Goal: Navigation & Orientation: Find specific page/section

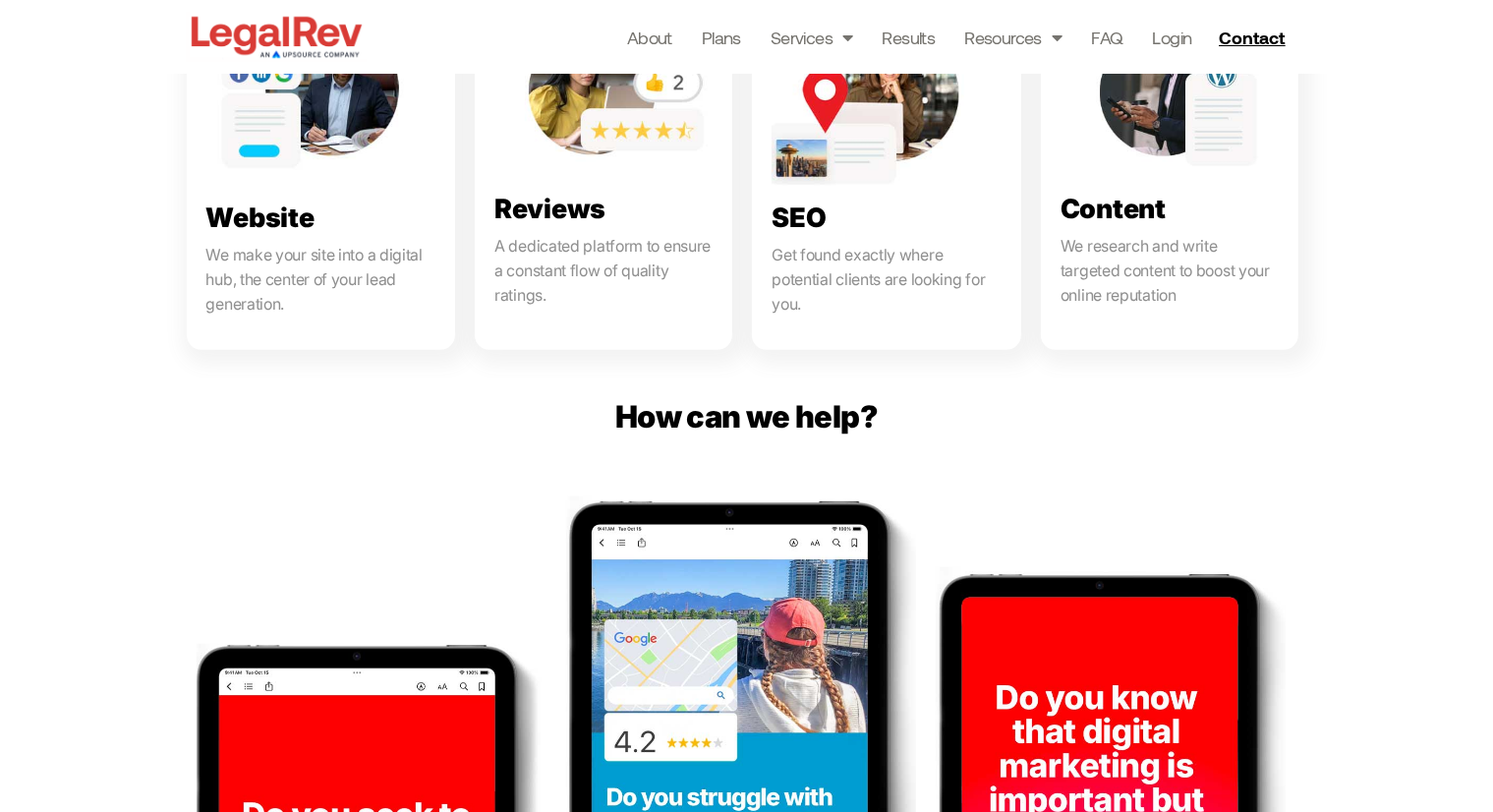
scroll to position [994, 0]
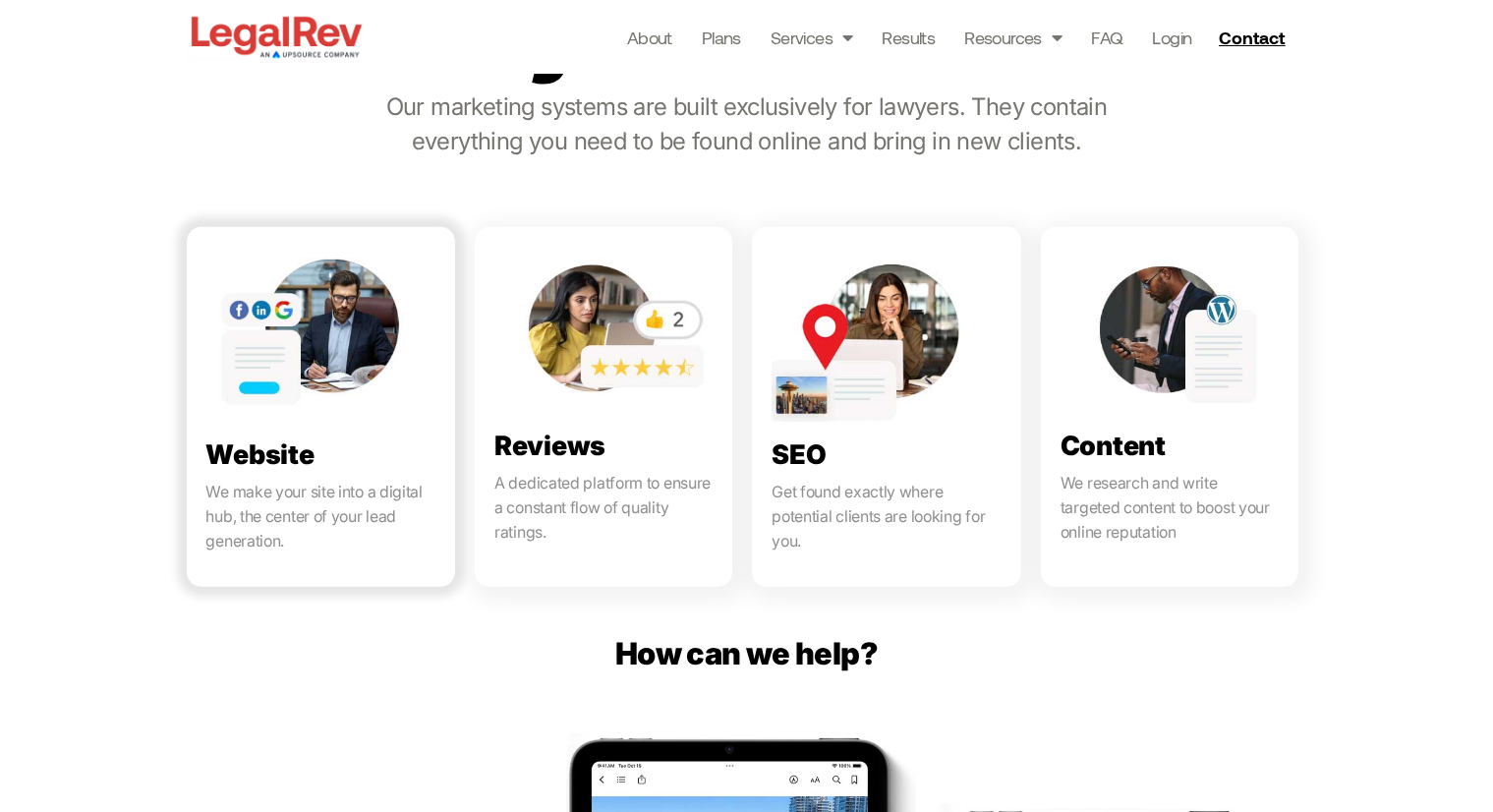
click at [331, 285] on link at bounding box center [321, 406] width 269 height 360
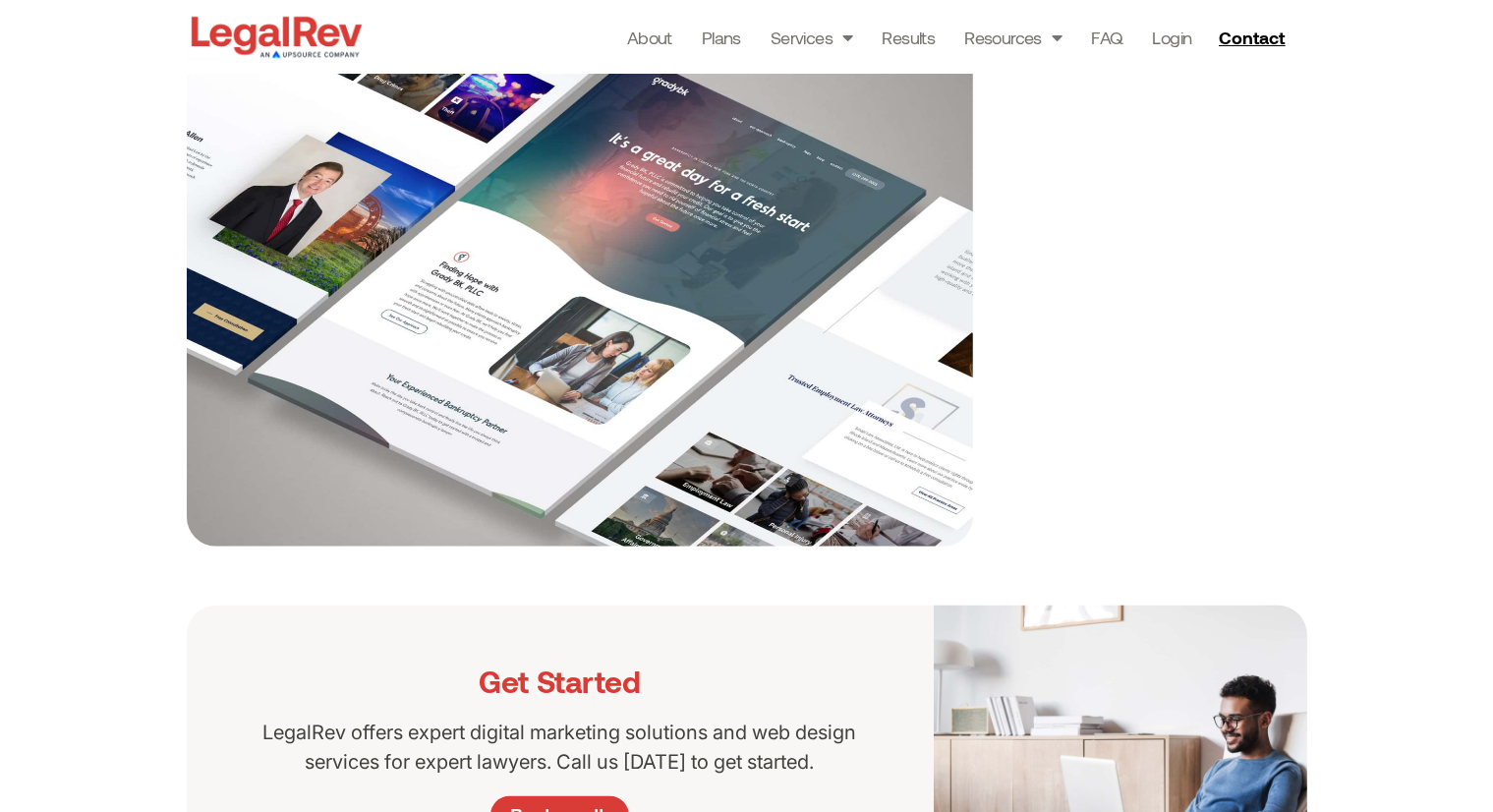
scroll to position [1677, 0]
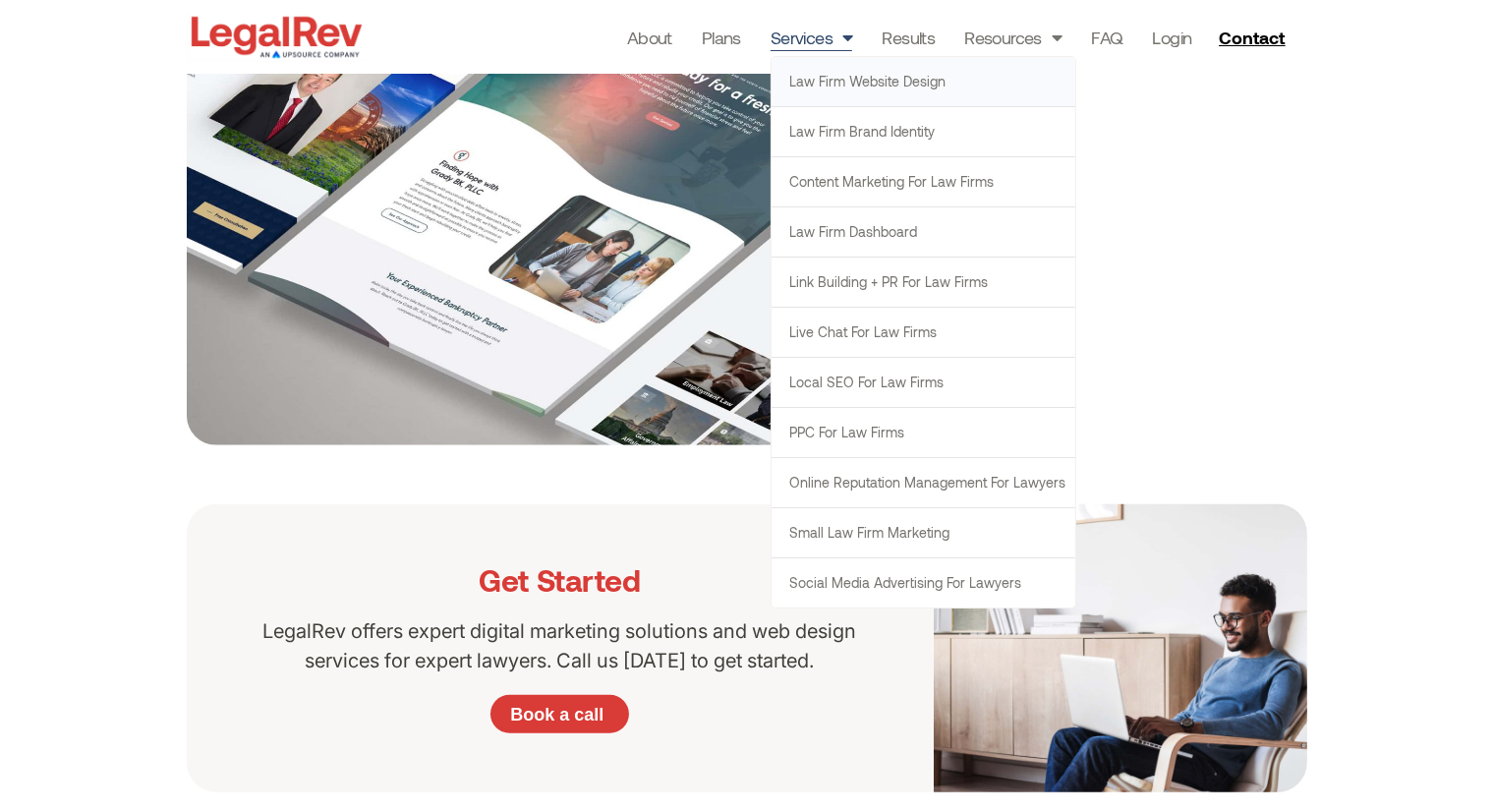
click at [818, 47] on link "Services" at bounding box center [811, 38] width 83 height 28
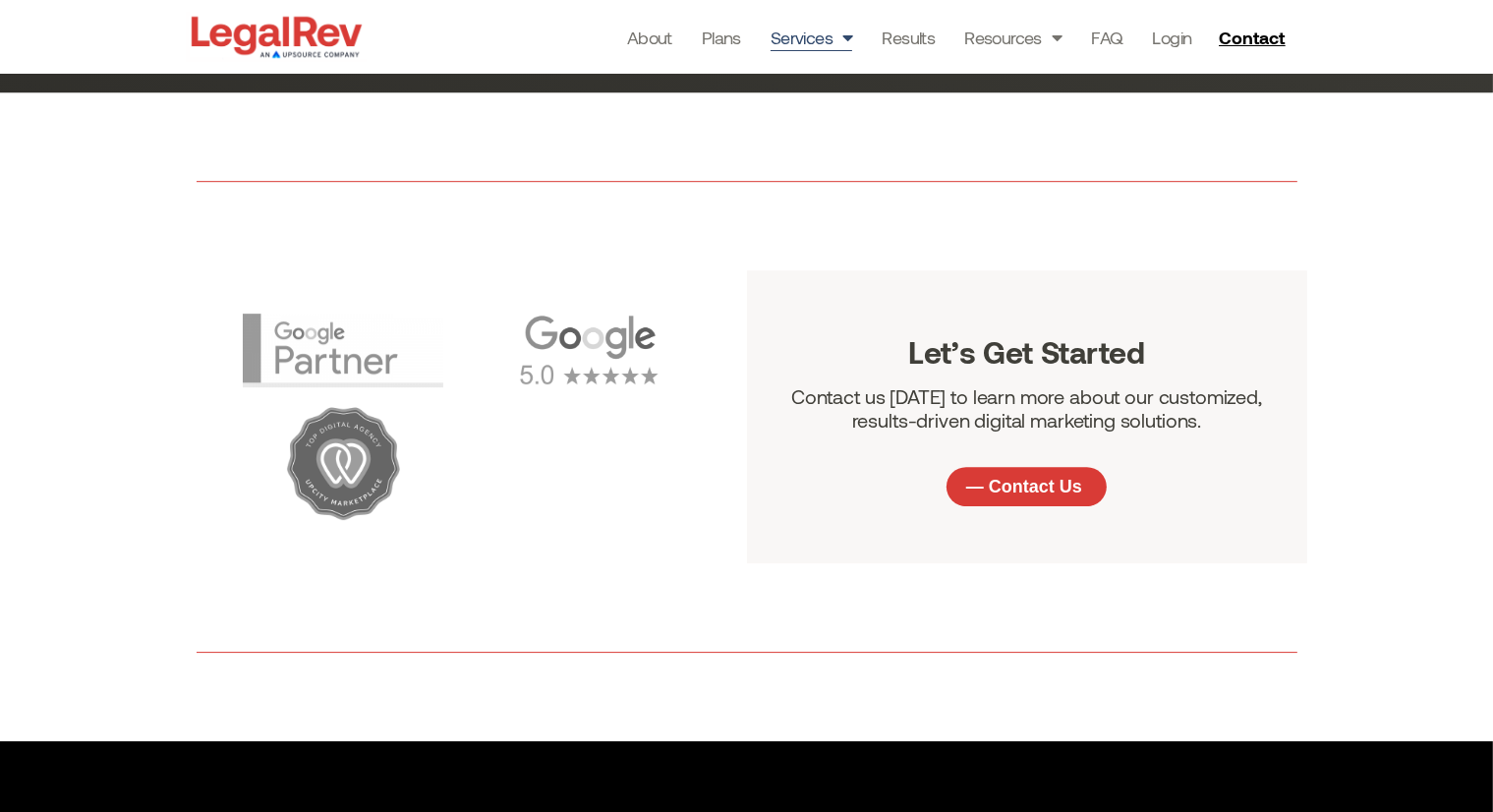
scroll to position [6041, 0]
